Goal: Transaction & Acquisition: Purchase product/service

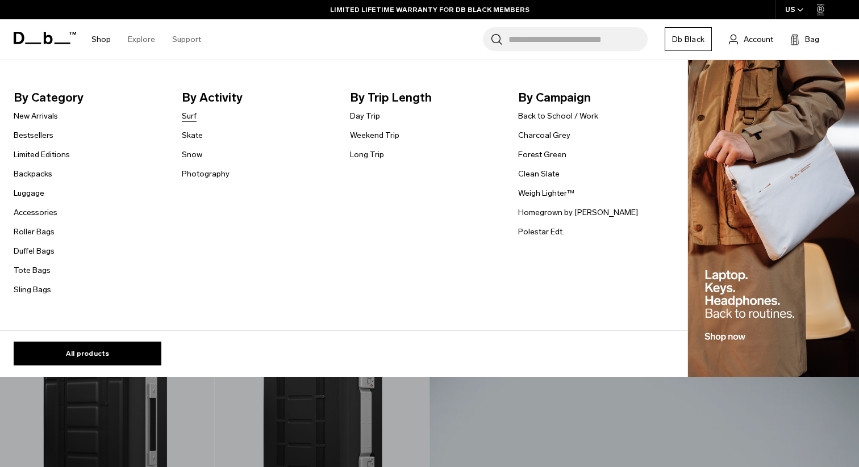
click at [187, 113] on link "Surf" at bounding box center [189, 116] width 15 height 12
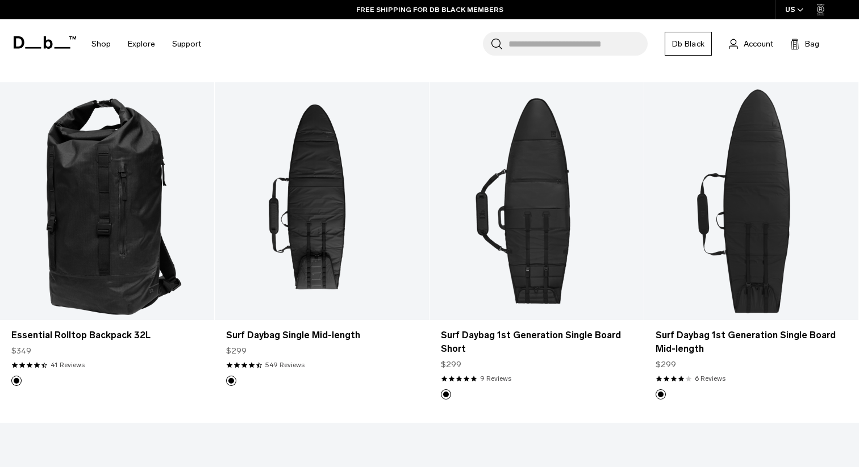
scroll to position [536, 0]
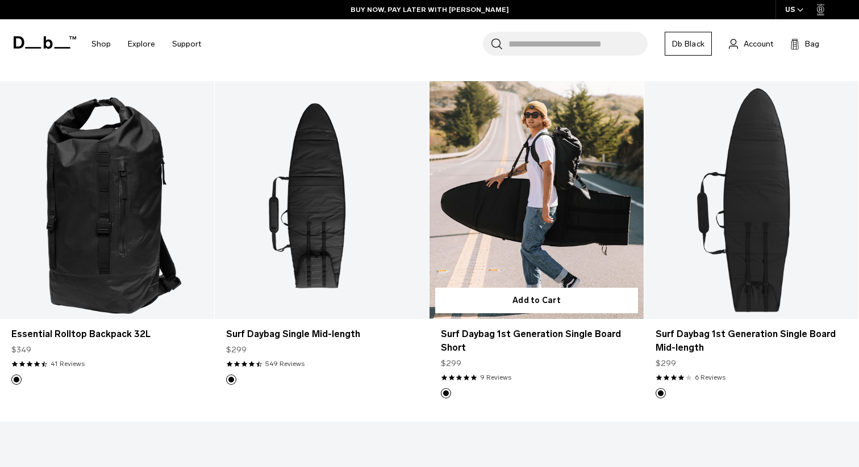
click at [497, 243] on link "Surf Daybag 1st Generation Single Board Short" at bounding box center [536, 200] width 214 height 238
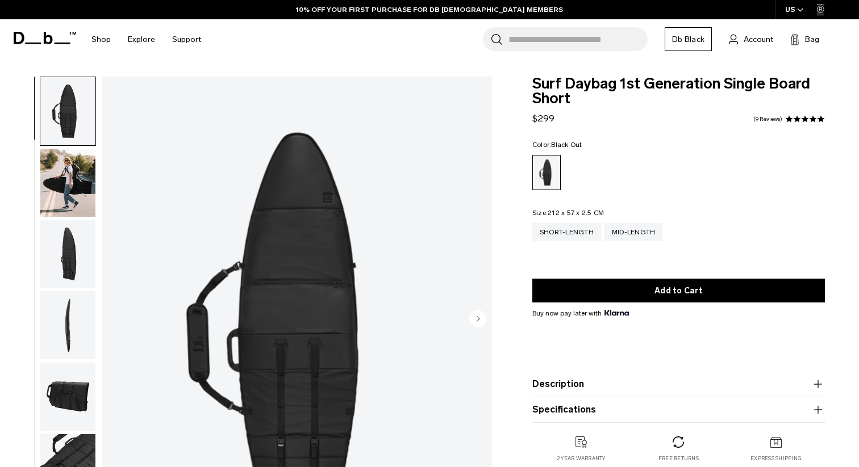
click at [64, 187] on img "button" at bounding box center [67, 183] width 55 height 68
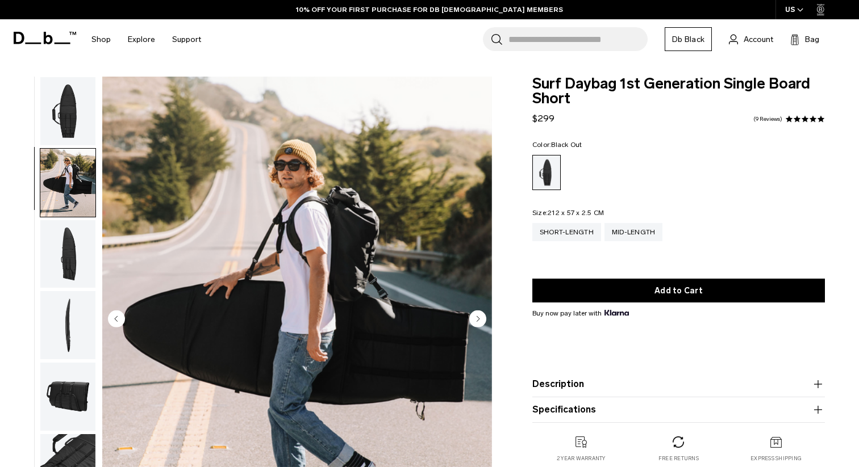
scroll to position [11, 0]
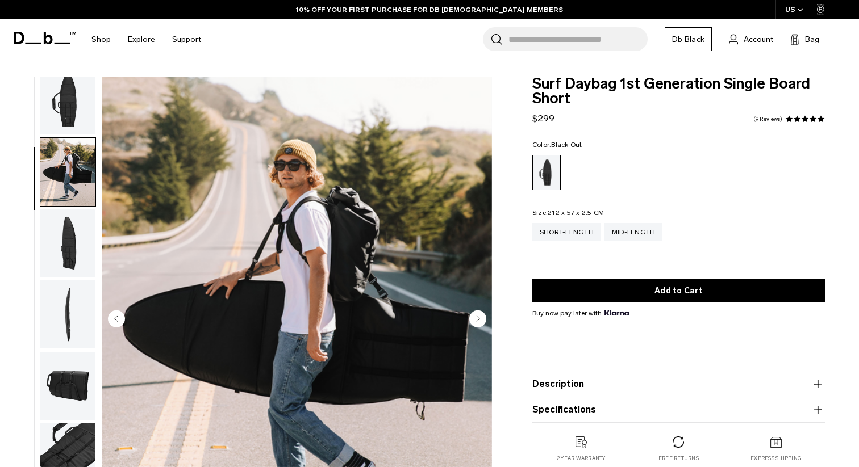
click at [62, 235] on img "button" at bounding box center [67, 244] width 55 height 68
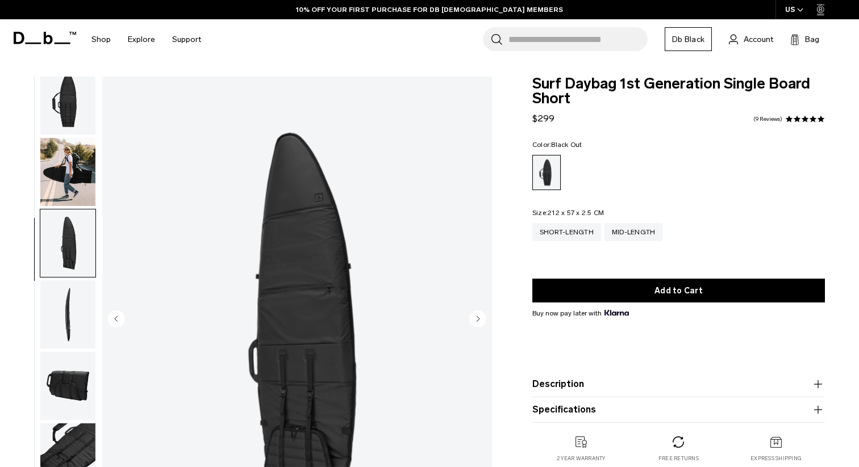
click at [55, 275] on img "button" at bounding box center [67, 244] width 55 height 68
click at [62, 309] on img "button" at bounding box center [67, 315] width 55 height 68
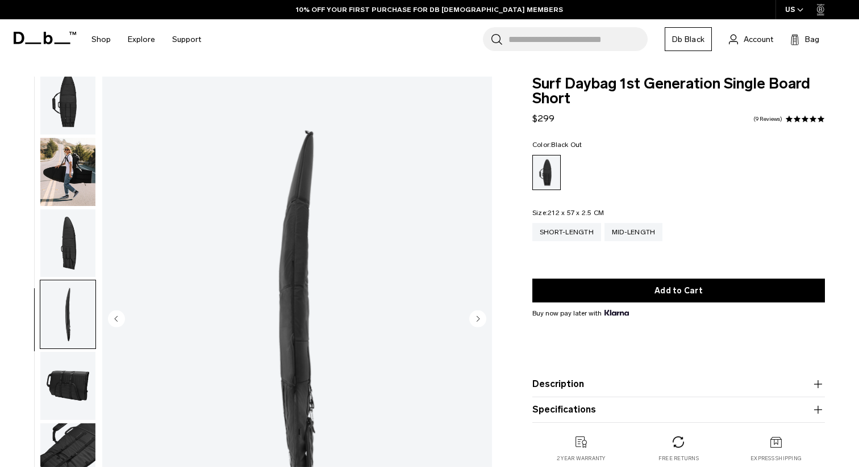
click at [66, 383] on img "button" at bounding box center [67, 386] width 55 height 68
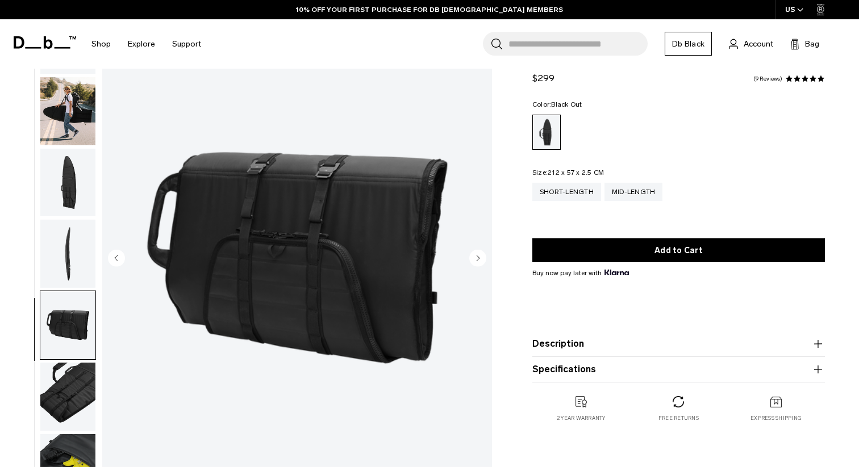
click at [66, 383] on img "button" at bounding box center [67, 397] width 55 height 68
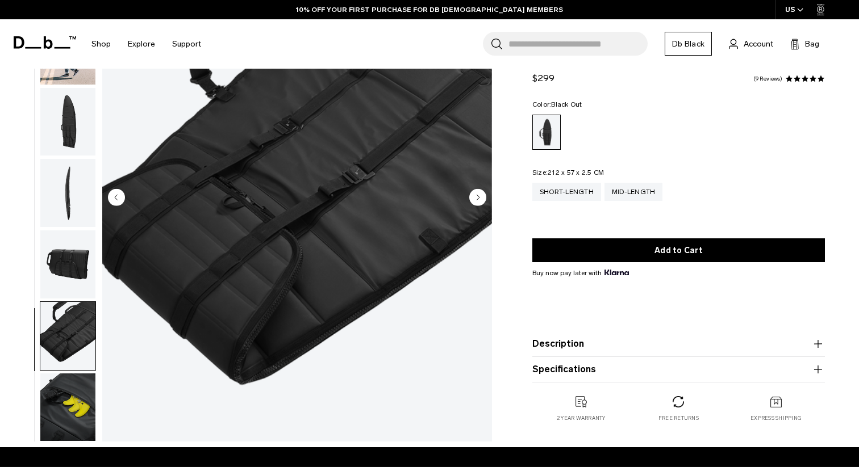
scroll to position [124, 0]
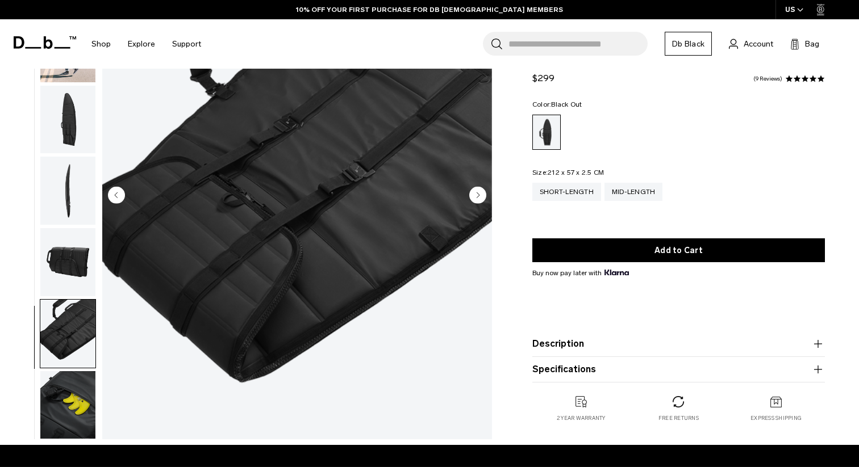
click at [69, 419] on img "button" at bounding box center [67, 405] width 55 height 68
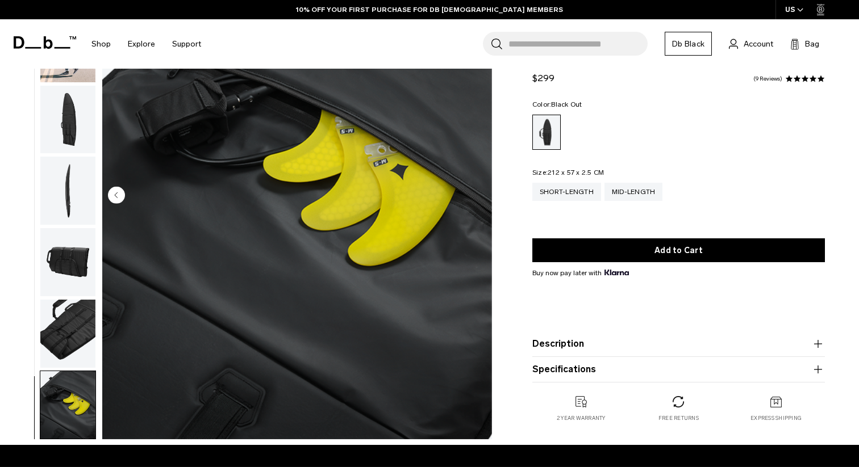
click at [69, 317] on img "button" at bounding box center [67, 334] width 55 height 68
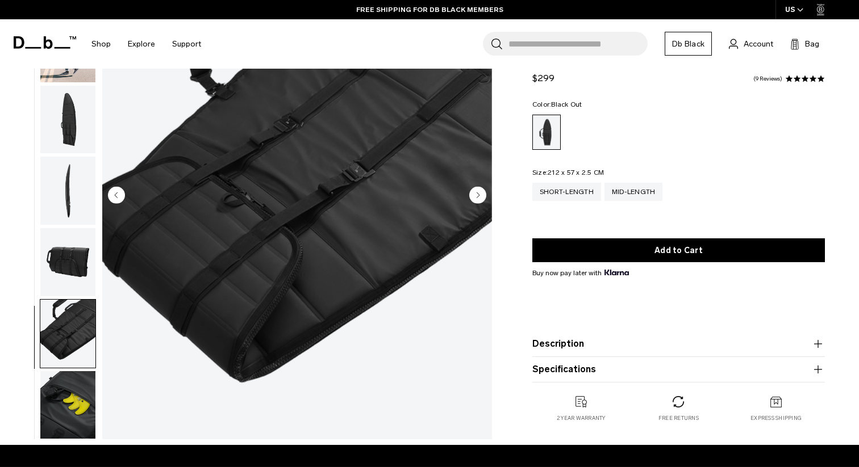
click at [73, 242] on img "button" at bounding box center [67, 262] width 55 height 68
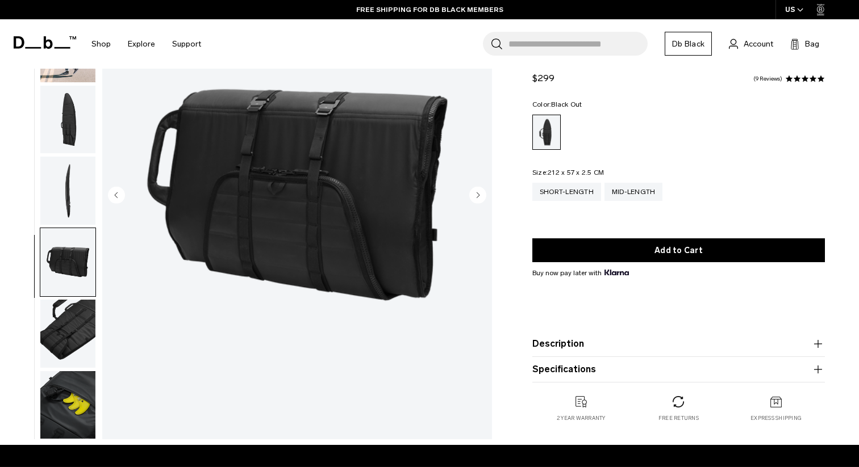
click at [73, 182] on img "button" at bounding box center [67, 191] width 55 height 68
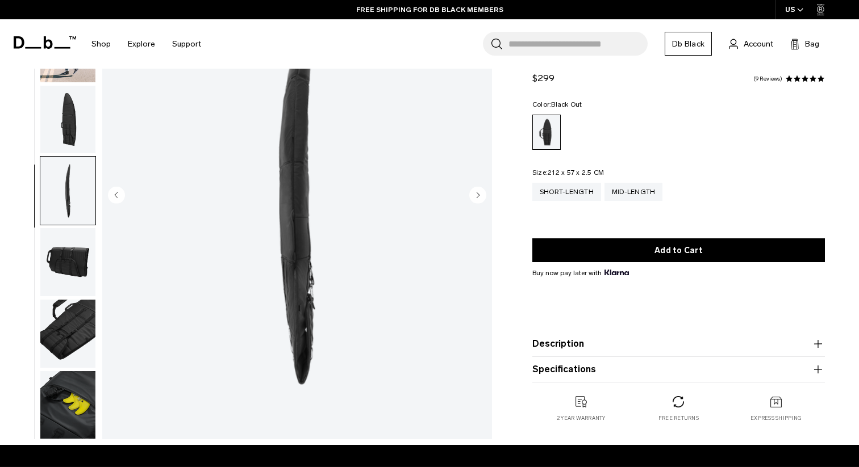
click at [62, 254] on img "button" at bounding box center [67, 262] width 55 height 68
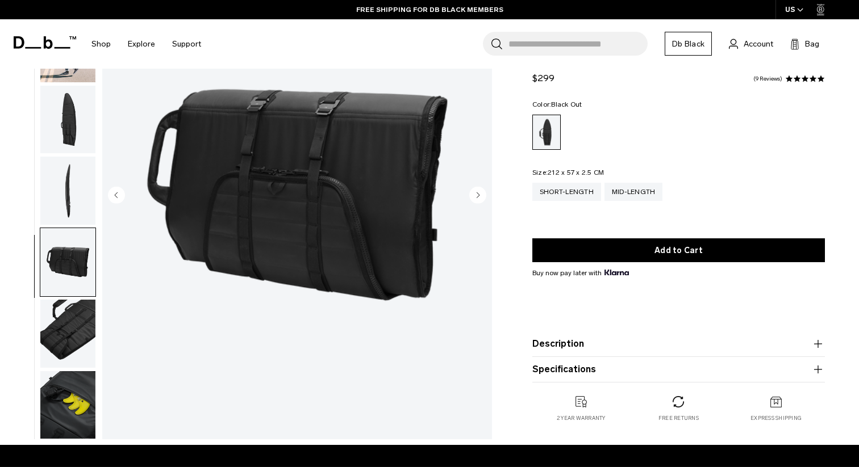
scroll to position [0, 0]
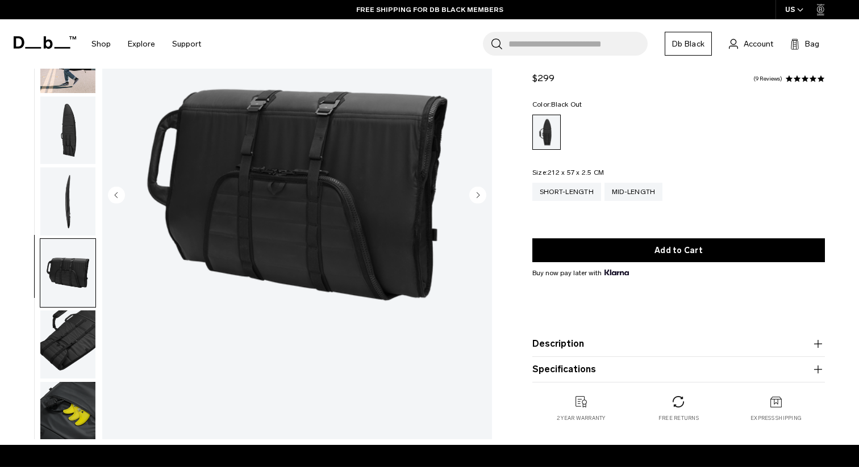
click at [70, 191] on img "button" at bounding box center [67, 202] width 55 height 68
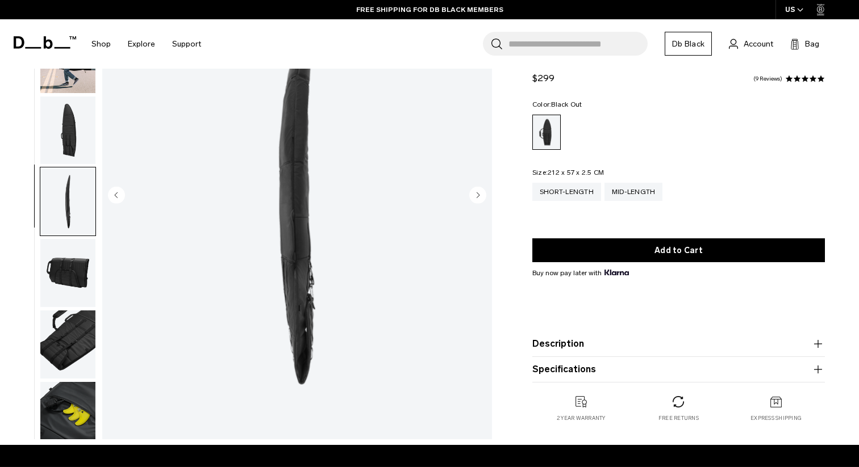
scroll to position [11, 0]
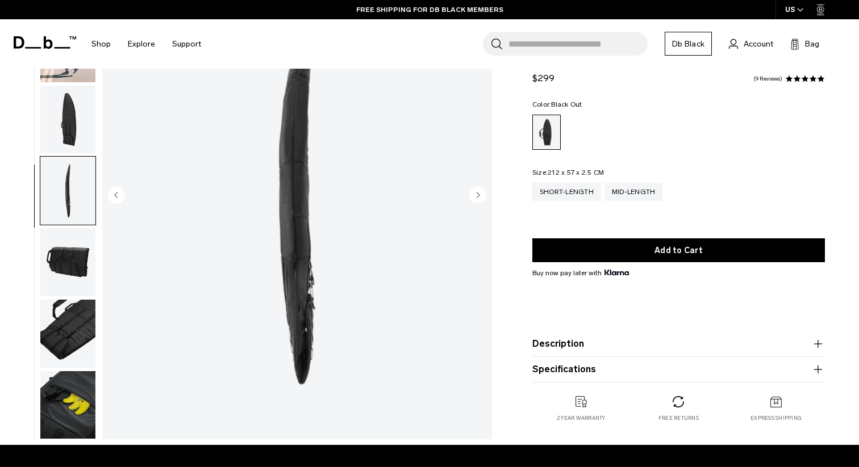
click at [74, 127] on img "button" at bounding box center [67, 120] width 55 height 68
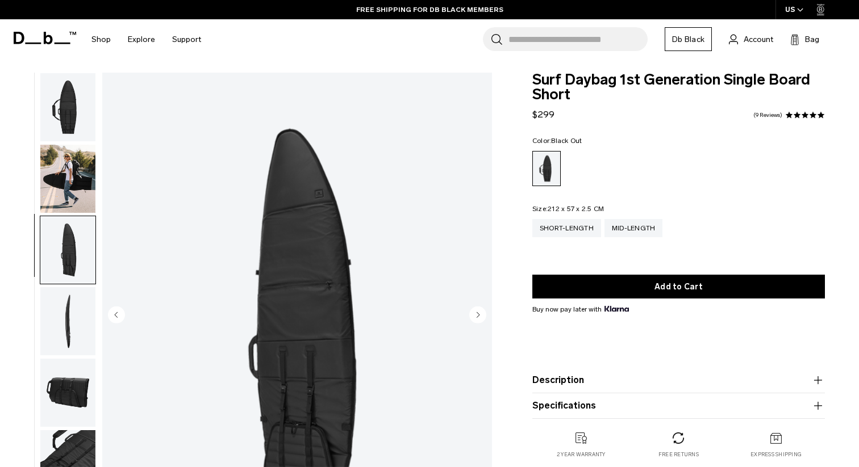
scroll to position [3, 0]
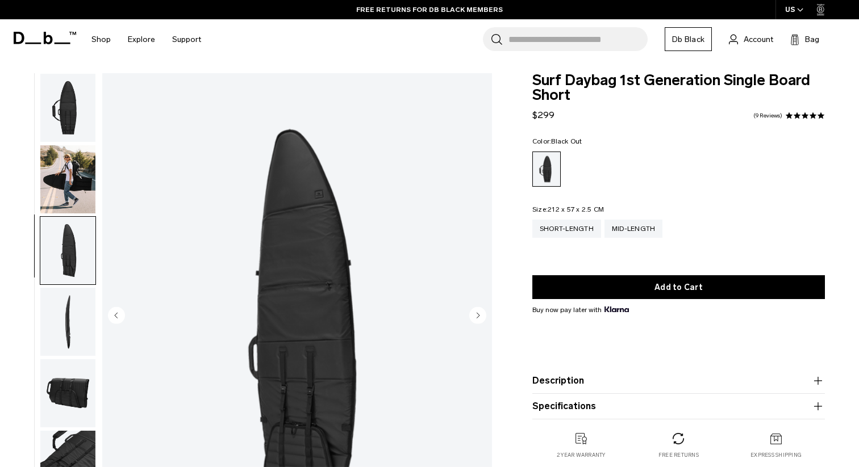
click at [85, 174] on img "button" at bounding box center [67, 179] width 55 height 68
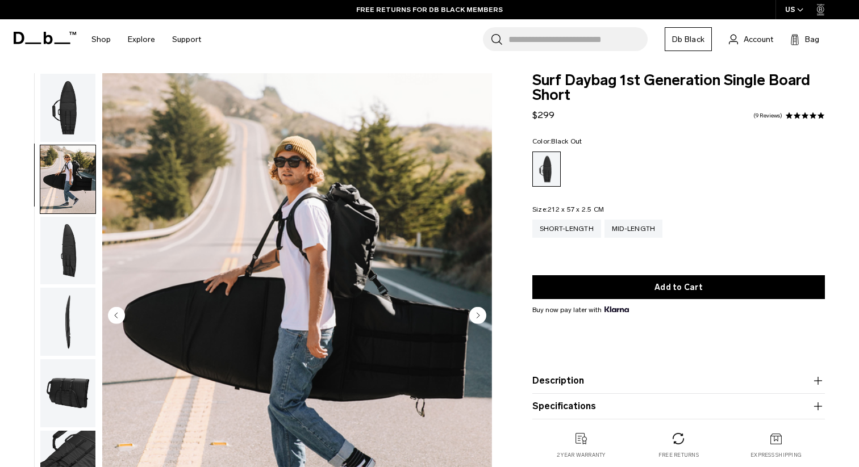
scroll to position [11, 0]
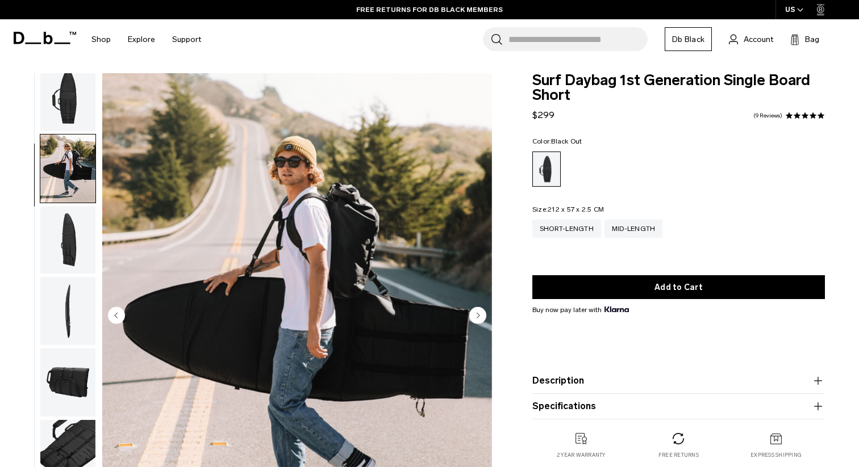
click at [71, 110] on img "button" at bounding box center [67, 97] width 55 height 68
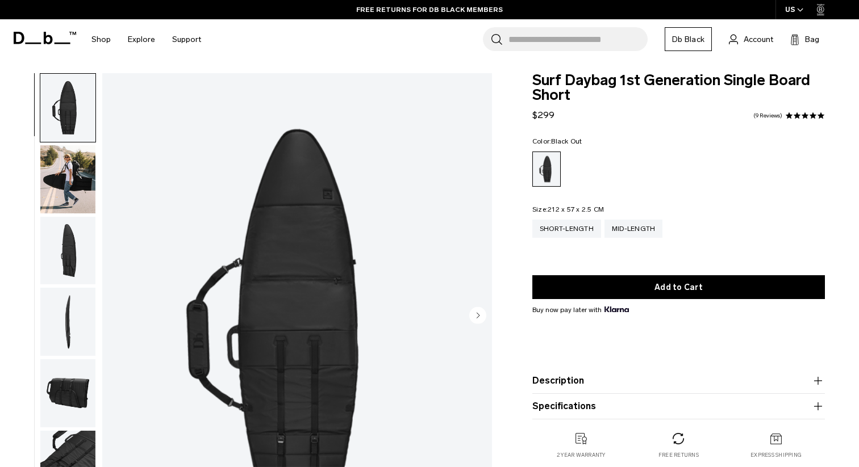
scroll to position [0, 0]
click at [67, 193] on img "button" at bounding box center [67, 179] width 55 height 68
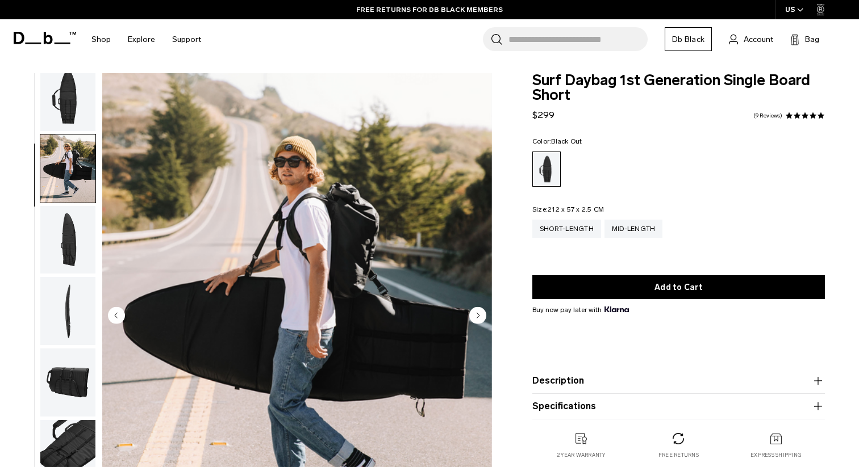
scroll to position [11, 0]
click at [68, 246] on img "button" at bounding box center [67, 240] width 55 height 68
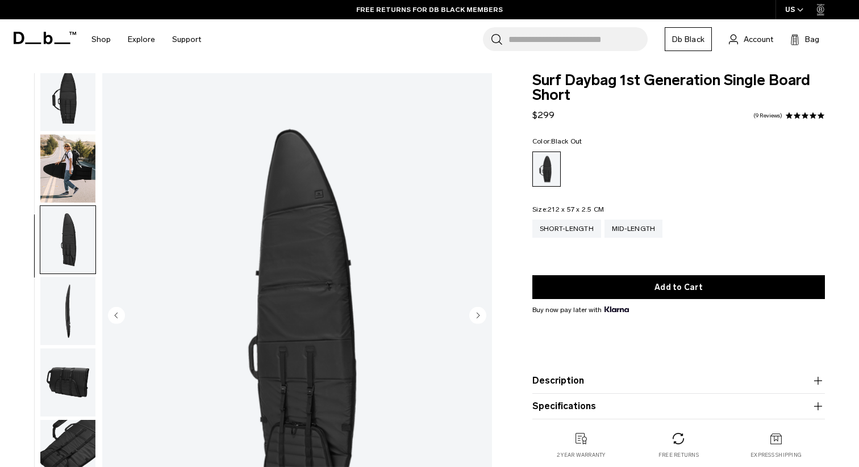
click at [69, 308] on img "button" at bounding box center [67, 311] width 55 height 68
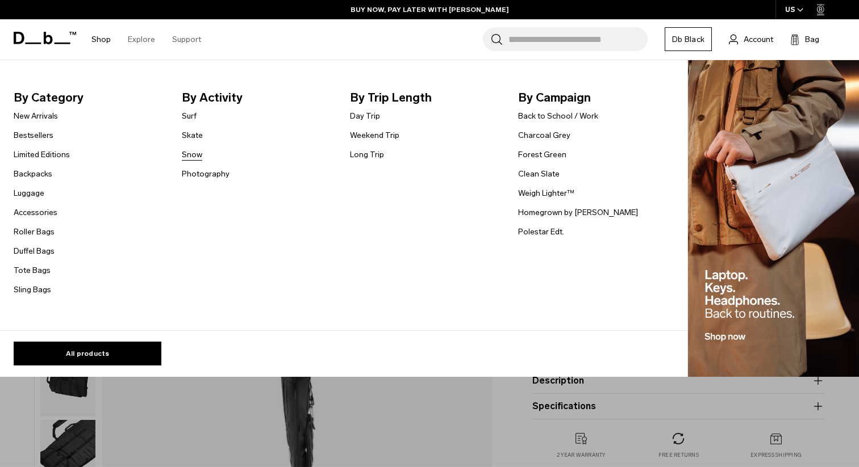
click at [195, 154] on link "Snow" at bounding box center [192, 155] width 20 height 12
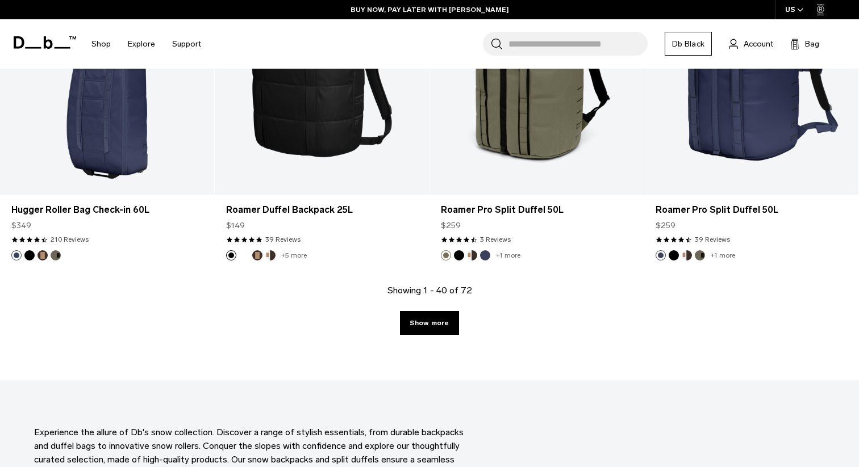
scroll to position [3275, 0]
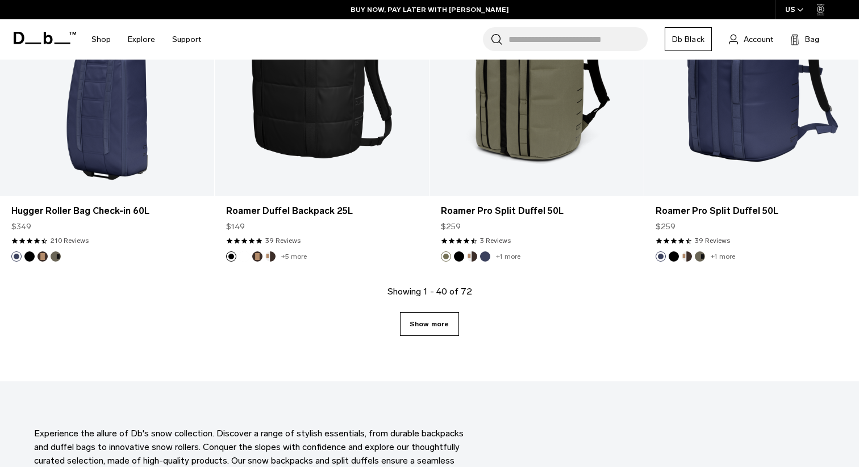
click at [428, 330] on link "Show more" at bounding box center [429, 324] width 58 height 24
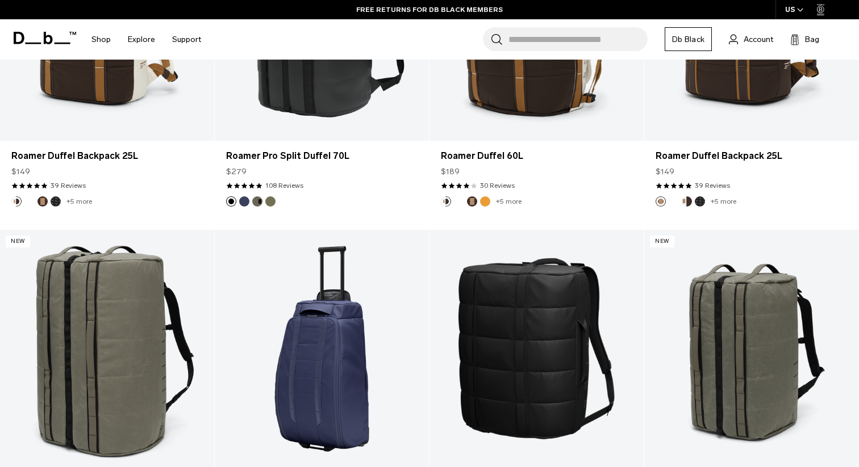
scroll to position [2477, 0]
